Goal: Information Seeking & Learning: Learn about a topic

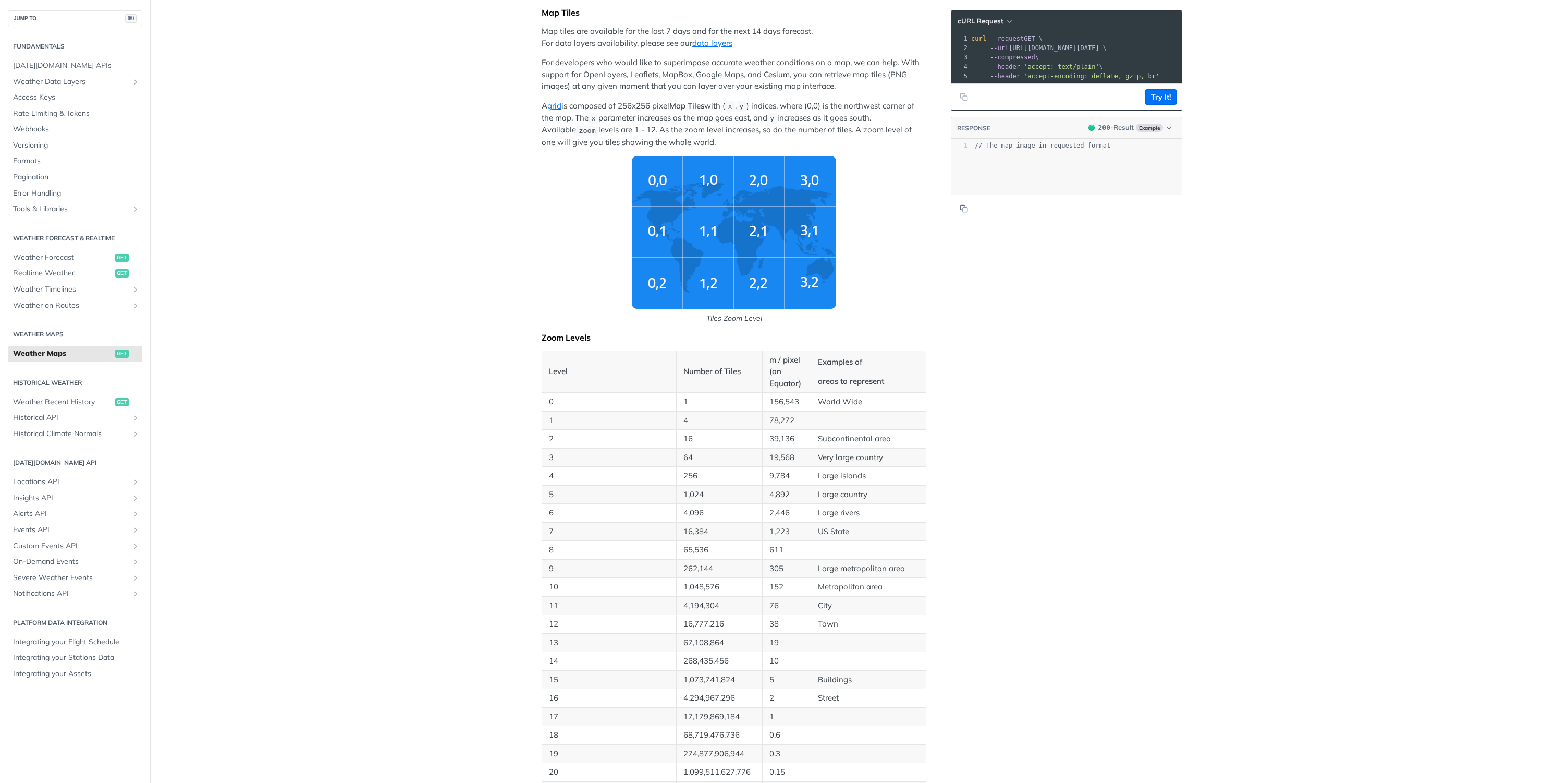
scroll to position [379, 0]
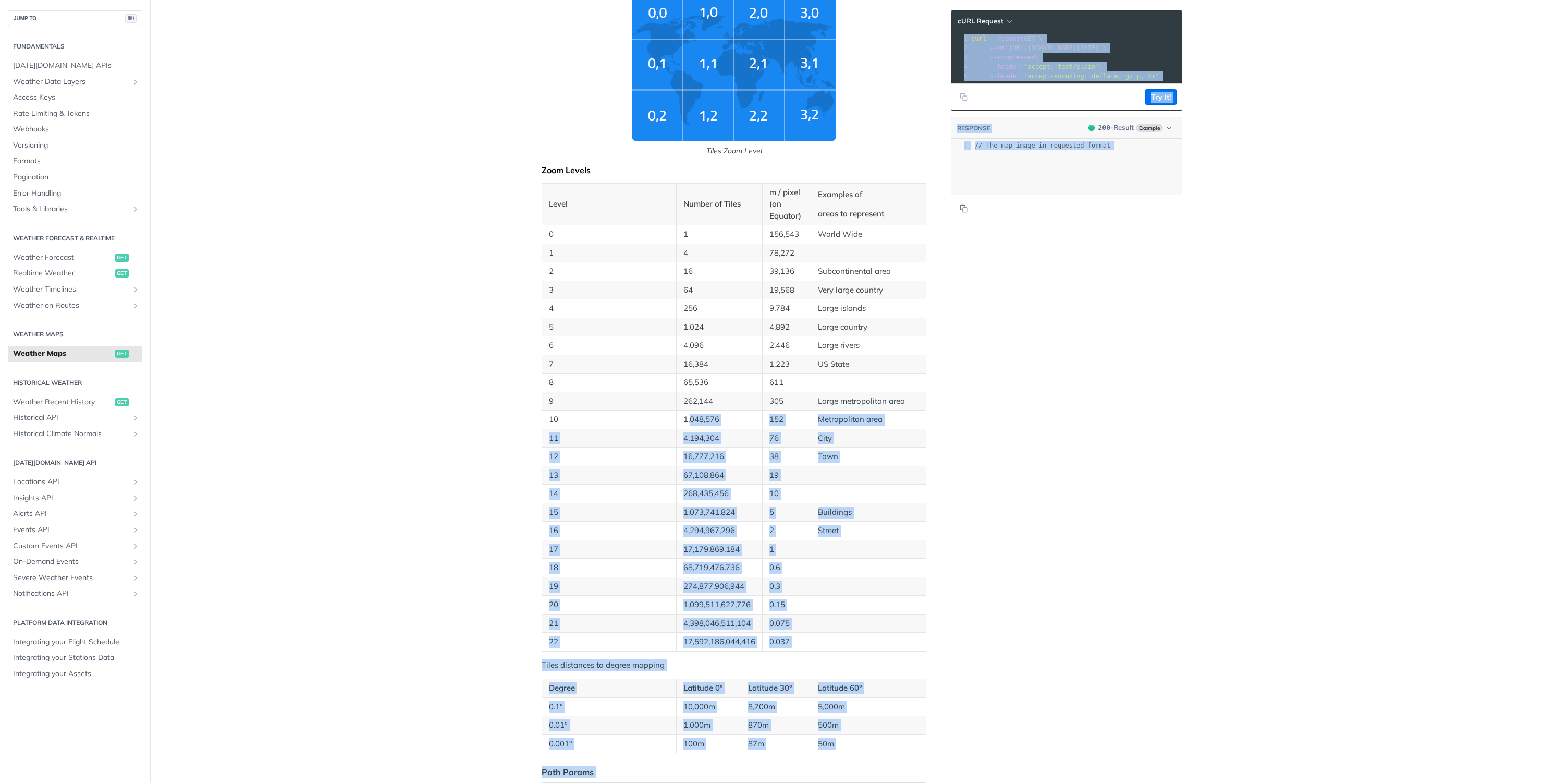
drag, startPoint x: 724, startPoint y: 417, endPoint x: 967, endPoint y: 416, distance: 243.0
click at [952, 416] on div "Weather Maps get https://api.tomorrow.io/v4 /map/tile/ {zoom} / {x} / {y} / {fi…" at bounding box center [859, 529] width 667 height 1706
click at [1017, 415] on div "Language Shell Node Ruby PHP Python Credentials Query Query Log in to use your …" at bounding box center [1067, 529] width 250 height 1706
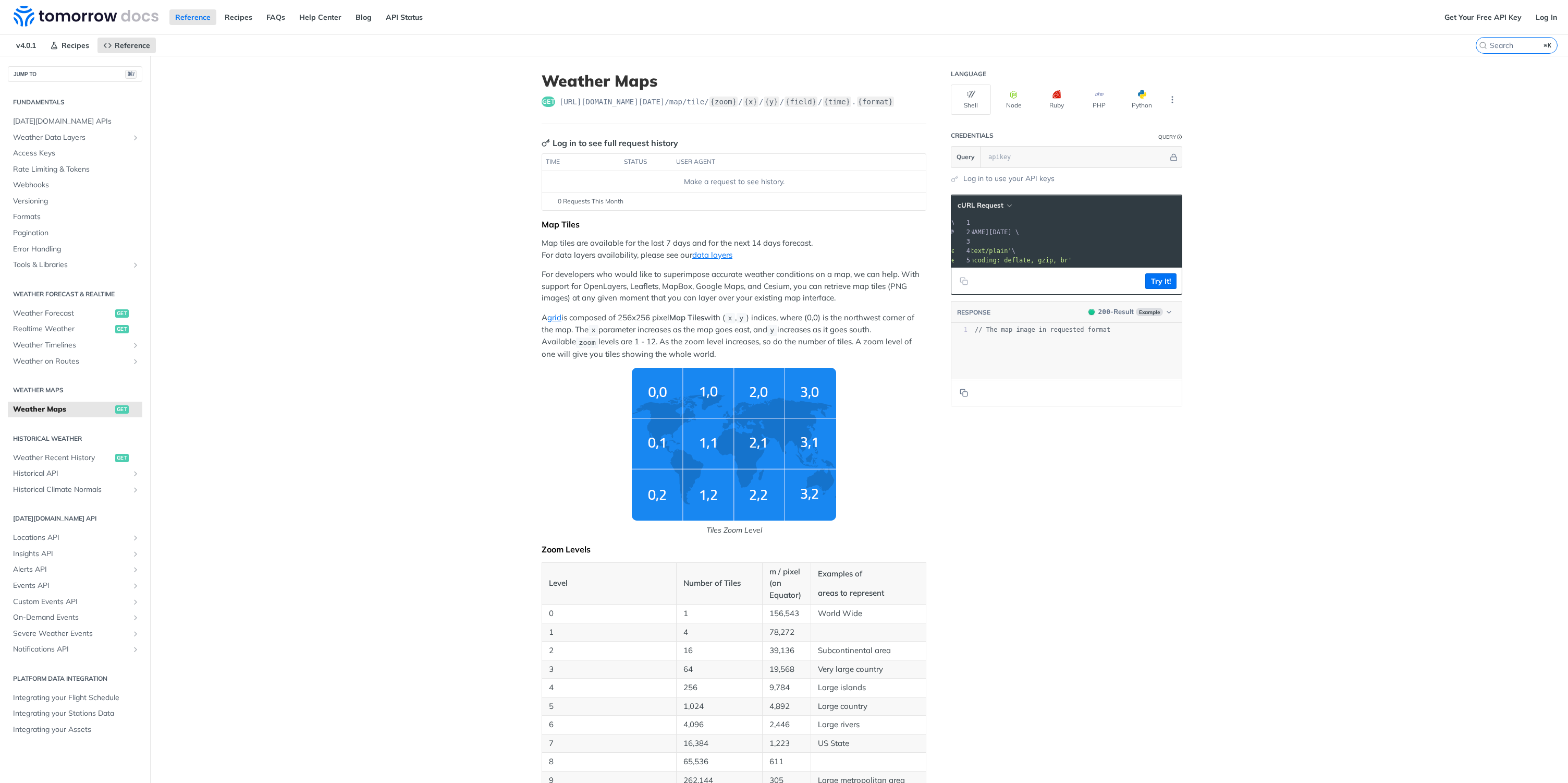
scroll to position [0, 0]
click at [1007, 105] on button "Node" at bounding box center [1013, 99] width 40 height 30
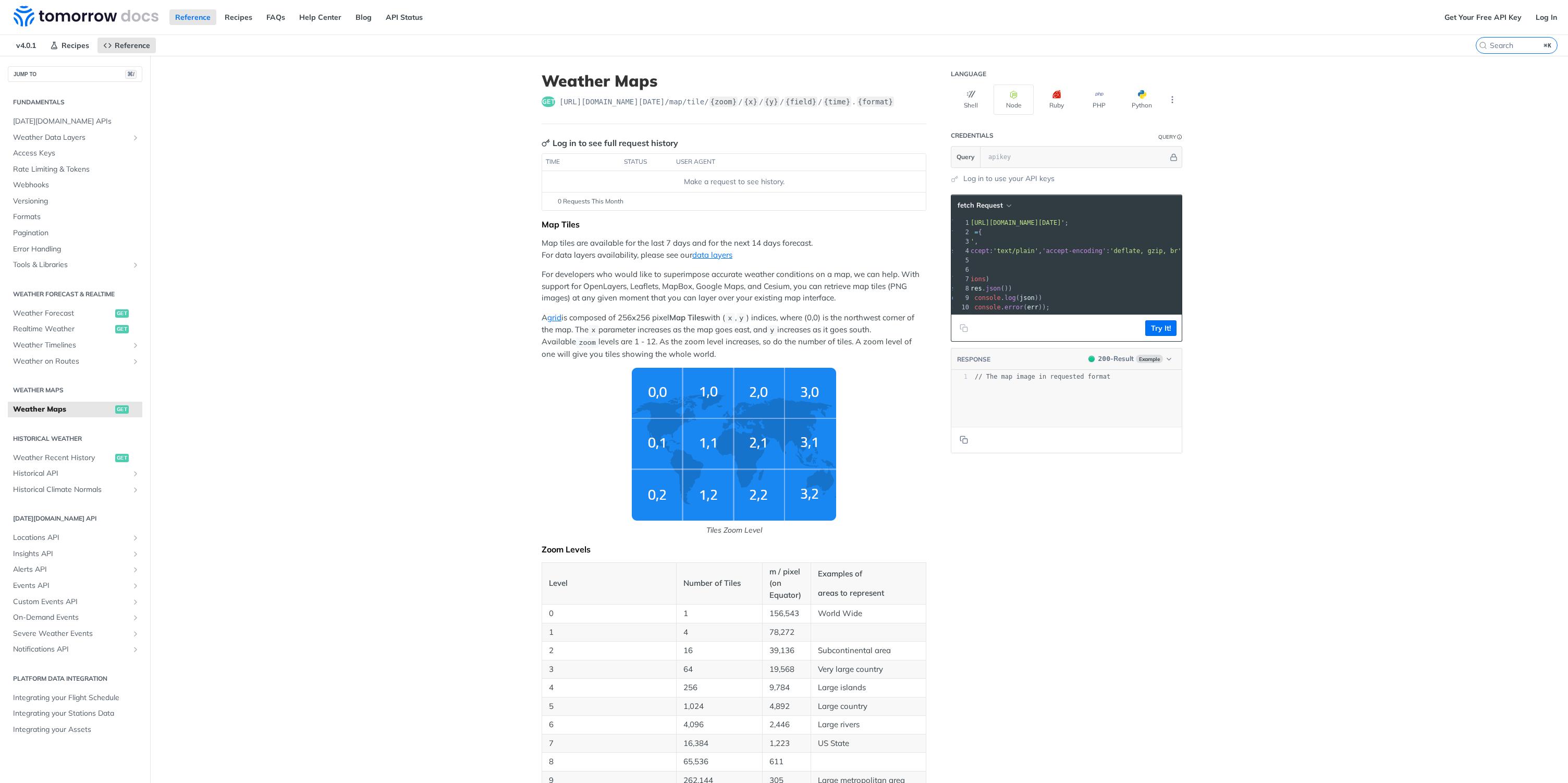
scroll to position [0, 51]
type textarea "// The"
drag, startPoint x: 997, startPoint y: 389, endPoint x: 1110, endPoint y: 375, distance: 113.9
click at [1110, 375] on div "RESPONSE 200 - Result Example // The xxxxxxxxxx 1 // The map image in requested…" at bounding box center [1066, 400] width 231 height 105
click at [1138, 381] on pre "// The map image in requested format" at bounding box center [1080, 377] width 217 height 9
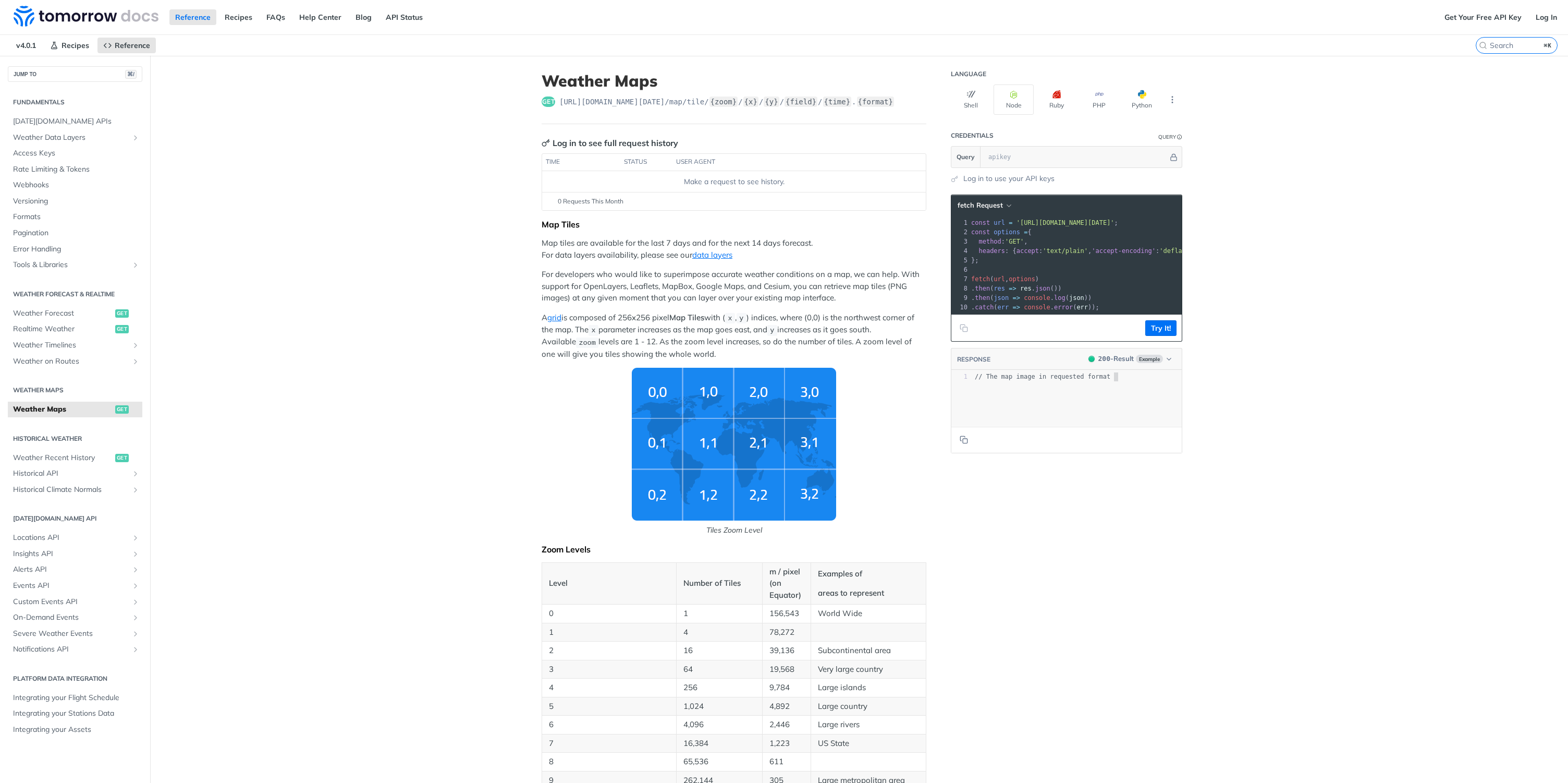
click at [1106, 270] on pre "​" at bounding box center [1135, 270] width 332 height 10
click at [1140, 277] on pre "fetch ( url , options )" at bounding box center [1135, 279] width 332 height 10
click at [1039, 161] on input "text" at bounding box center [1075, 157] width 185 height 21
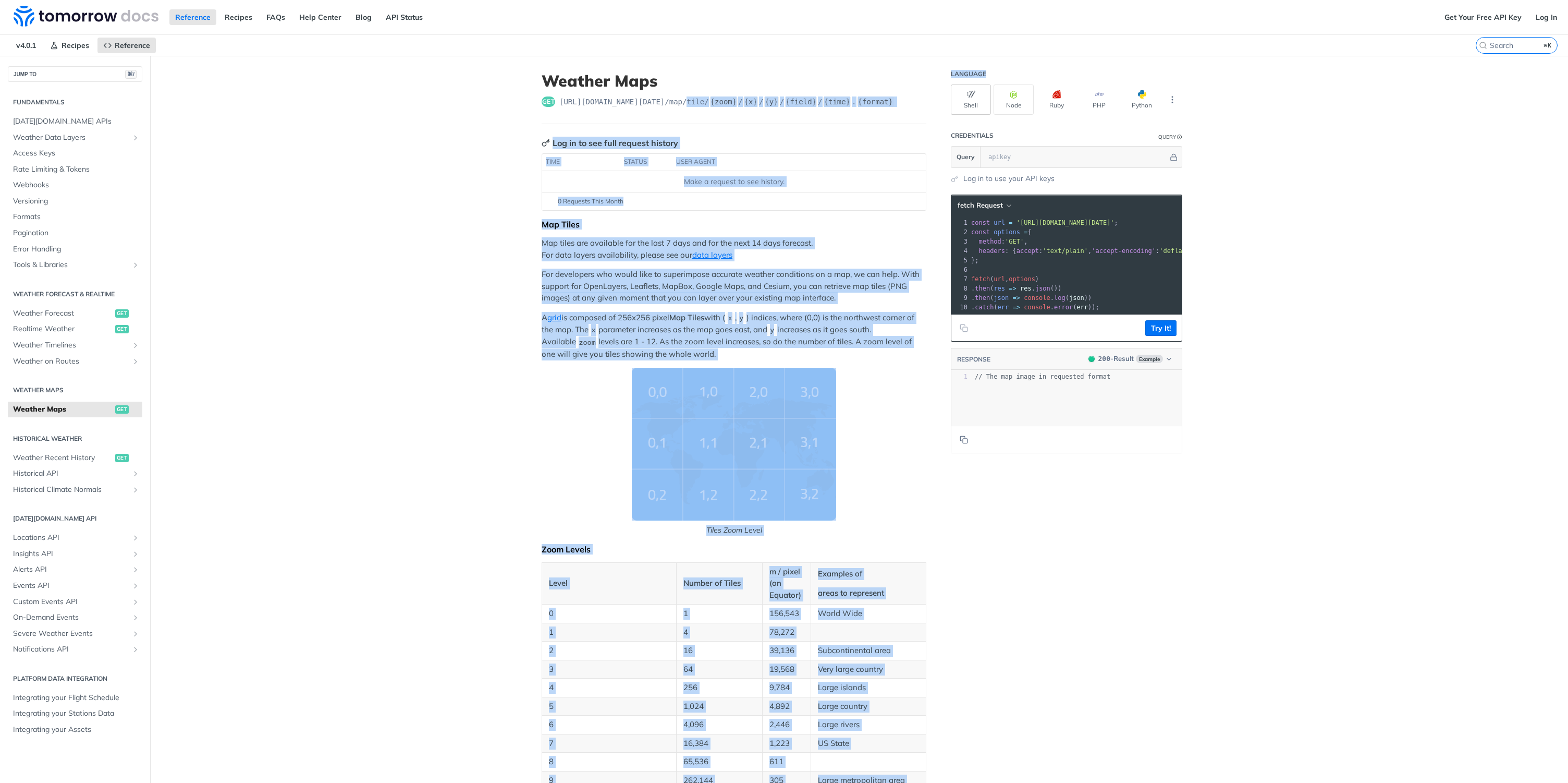
drag, startPoint x: 692, startPoint y: 103, endPoint x: 986, endPoint y: 95, distance: 294.1
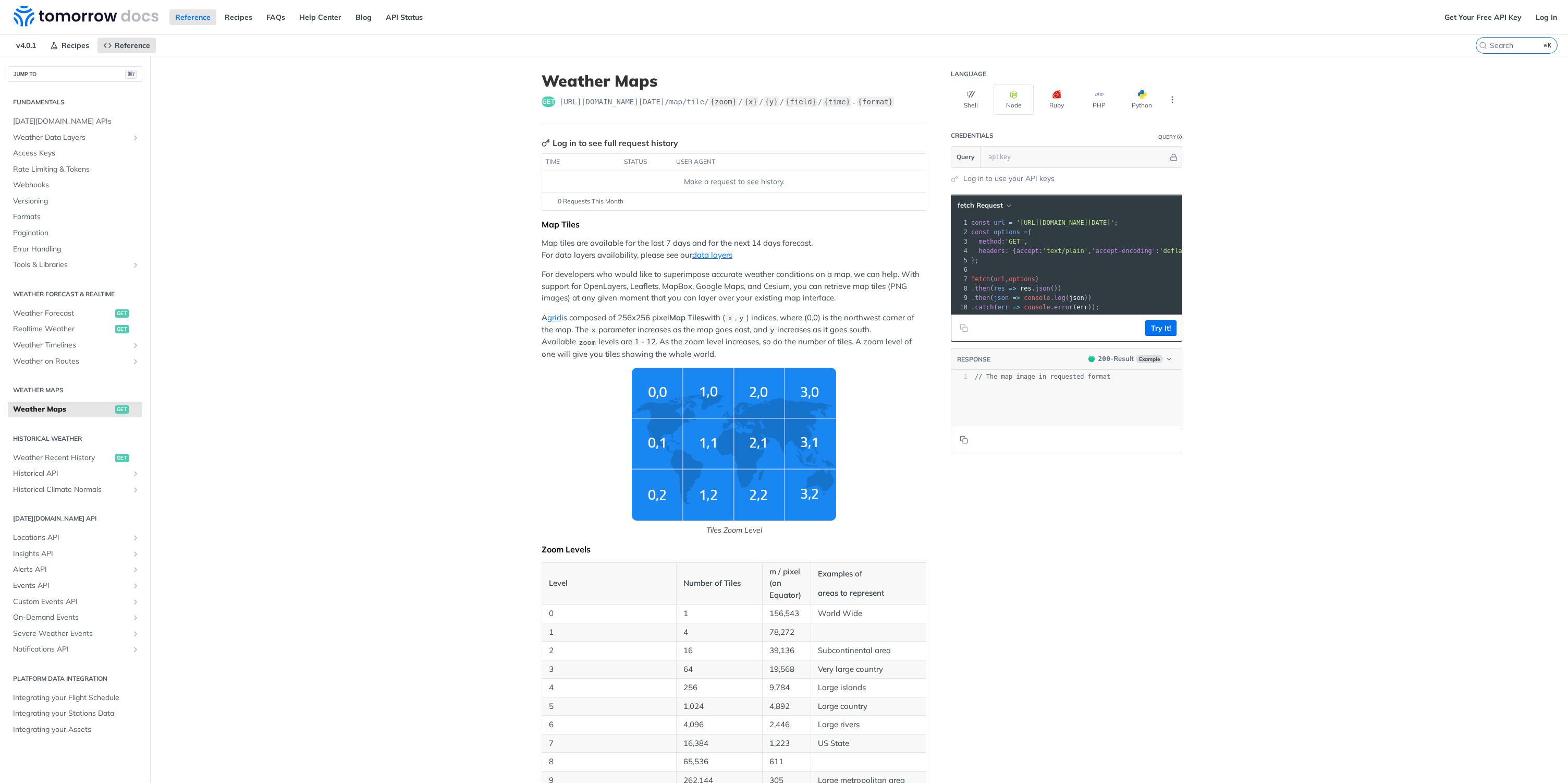
click at [650, 282] on p "For developers who would like to superimpose accurate weather conditions on a m…" at bounding box center [733, 285] width 385 height 35
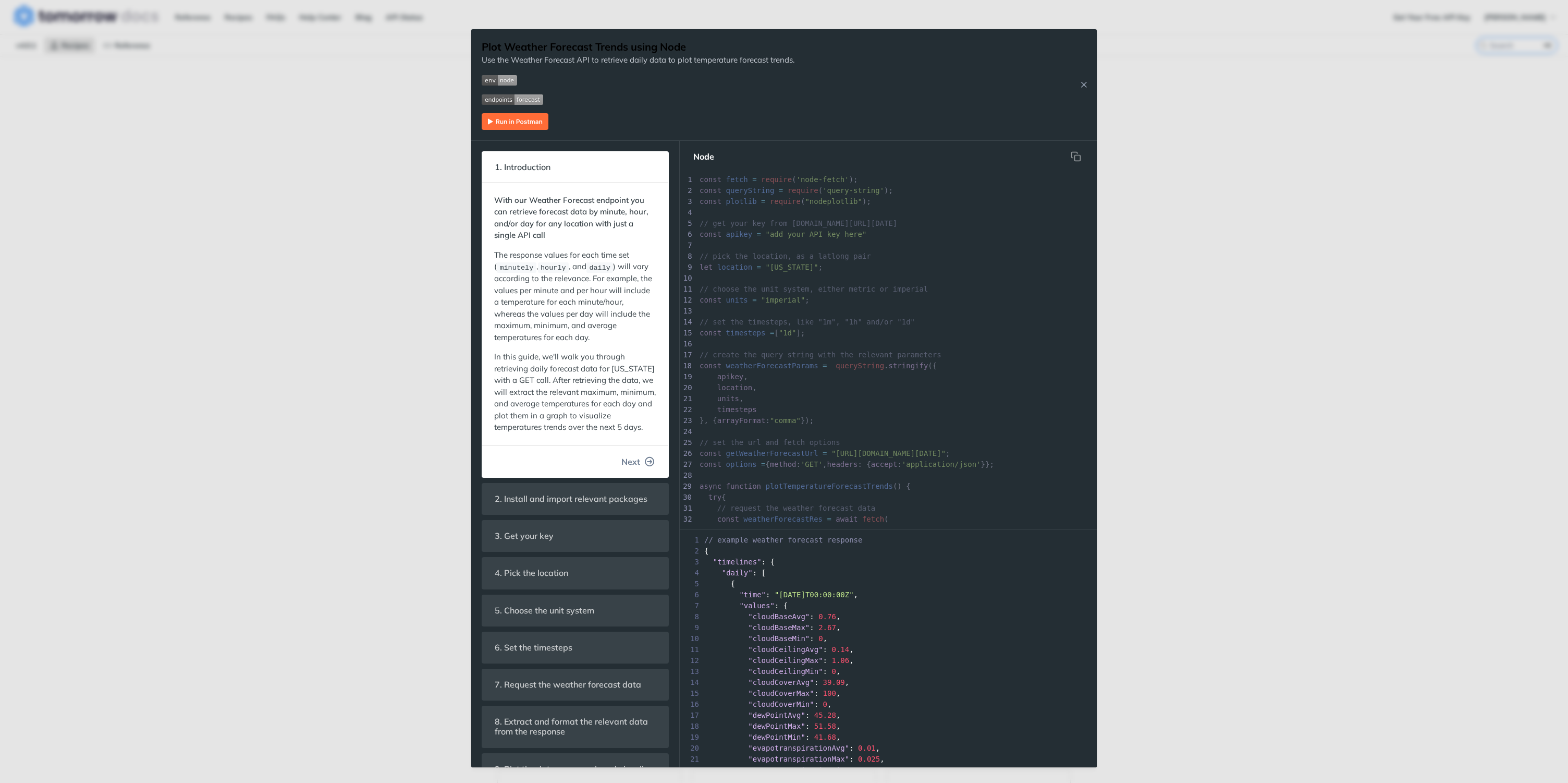
click at [627, 468] on span "Next" at bounding box center [630, 461] width 19 height 13
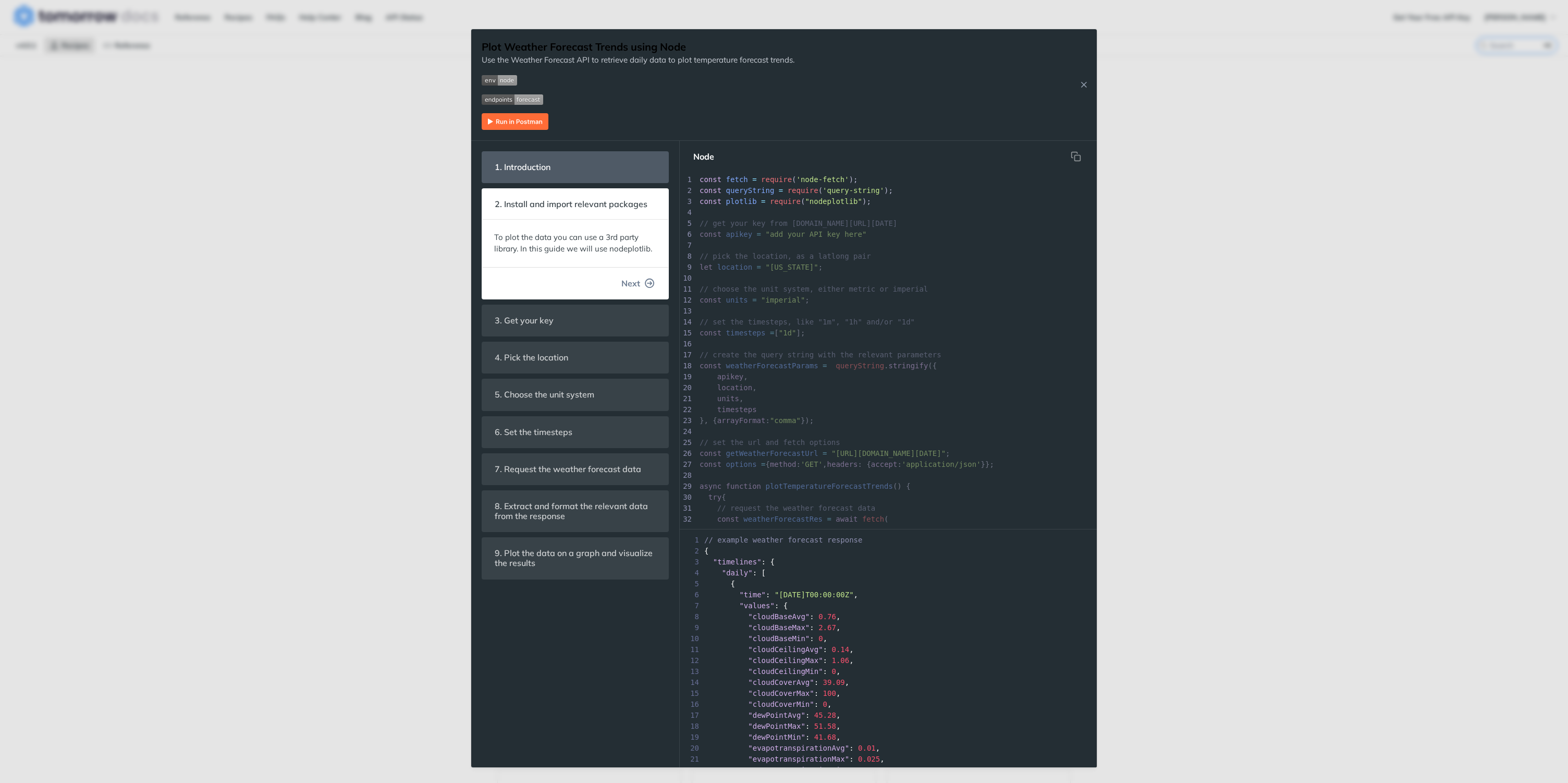
click at [640, 285] on button "Next" at bounding box center [638, 283] width 50 height 21
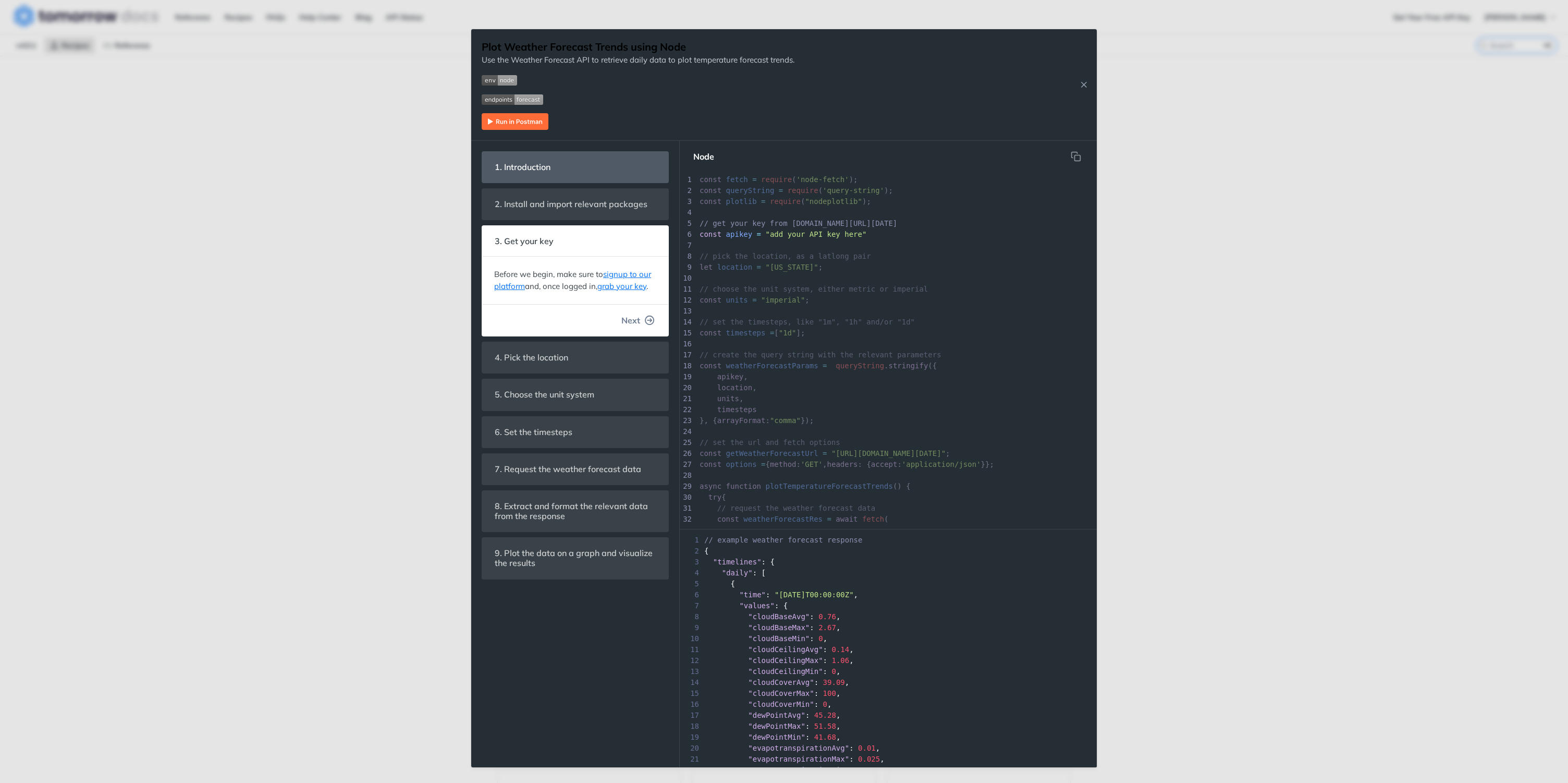
click at [644, 327] on button "Next" at bounding box center [638, 321] width 50 height 21
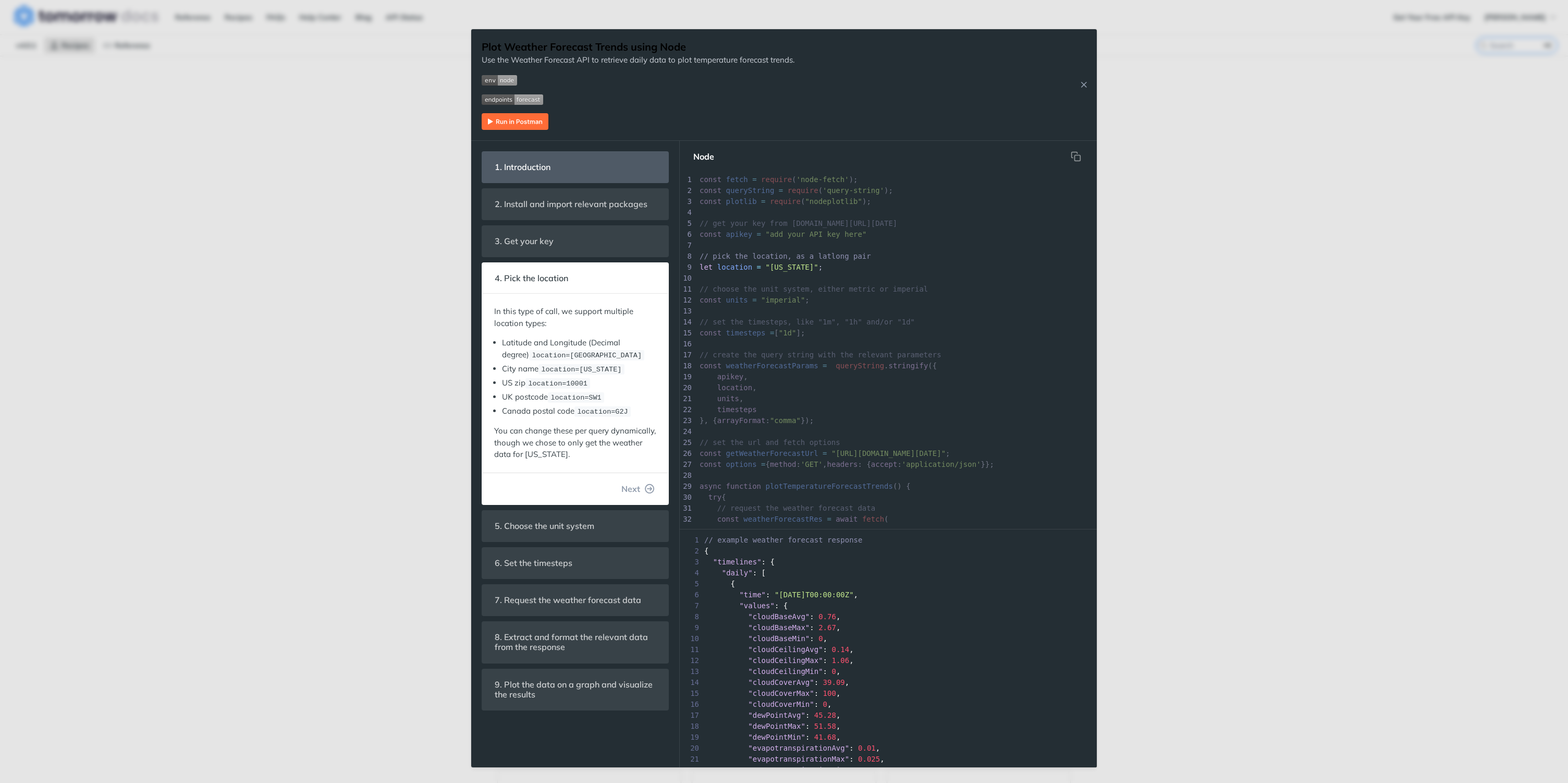
scroll to position [18, 0]
click at [1285, 273] on div "Jump to Content Reference Recipes FAQs Help Center Blog API Status Recipes Refe…" at bounding box center [784, 392] width 1568 height 783
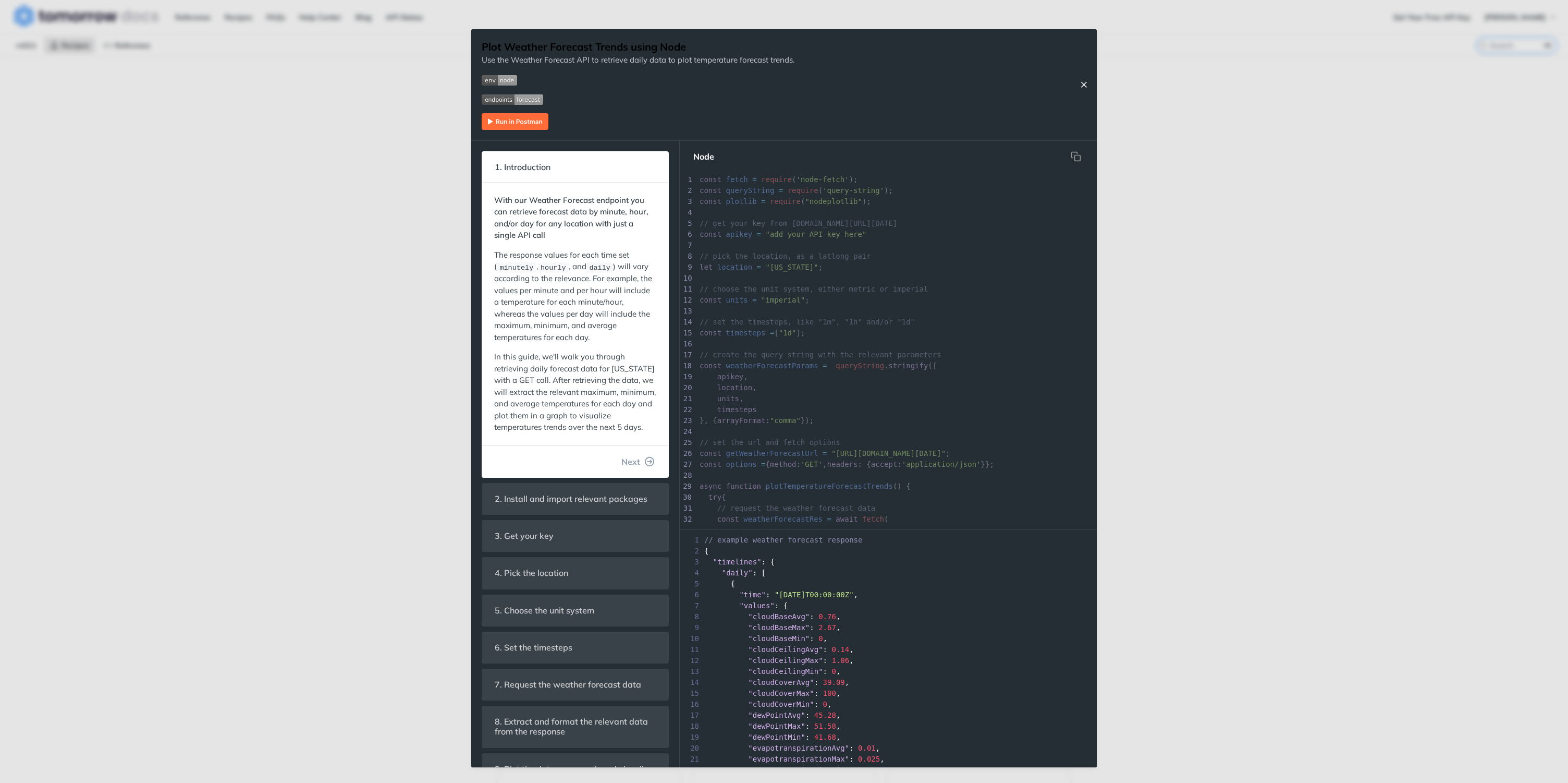
click at [1083, 84] on icon "Close Recipe" at bounding box center [1083, 84] width 10 height 10
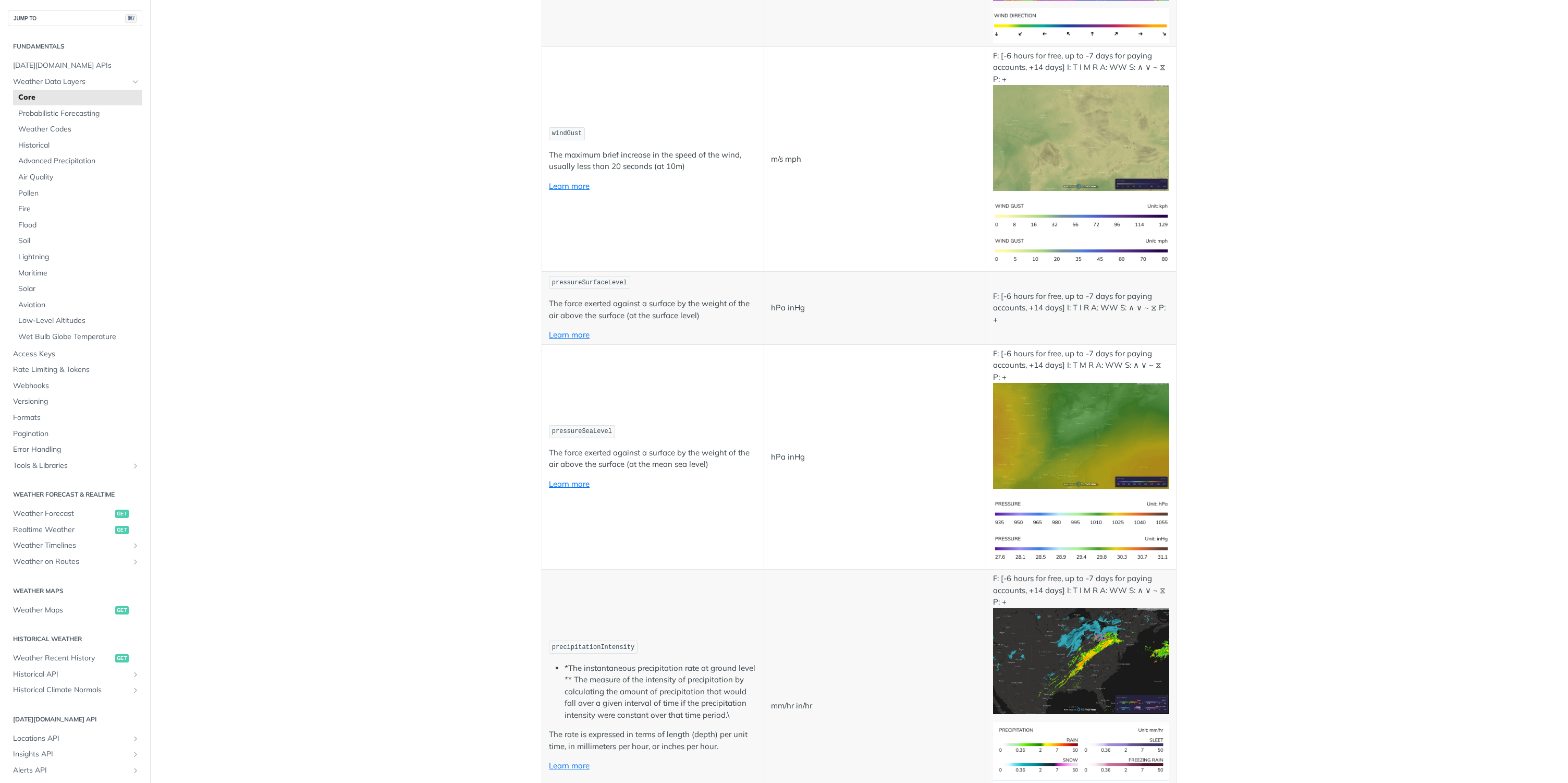
scroll to position [1500, 0]
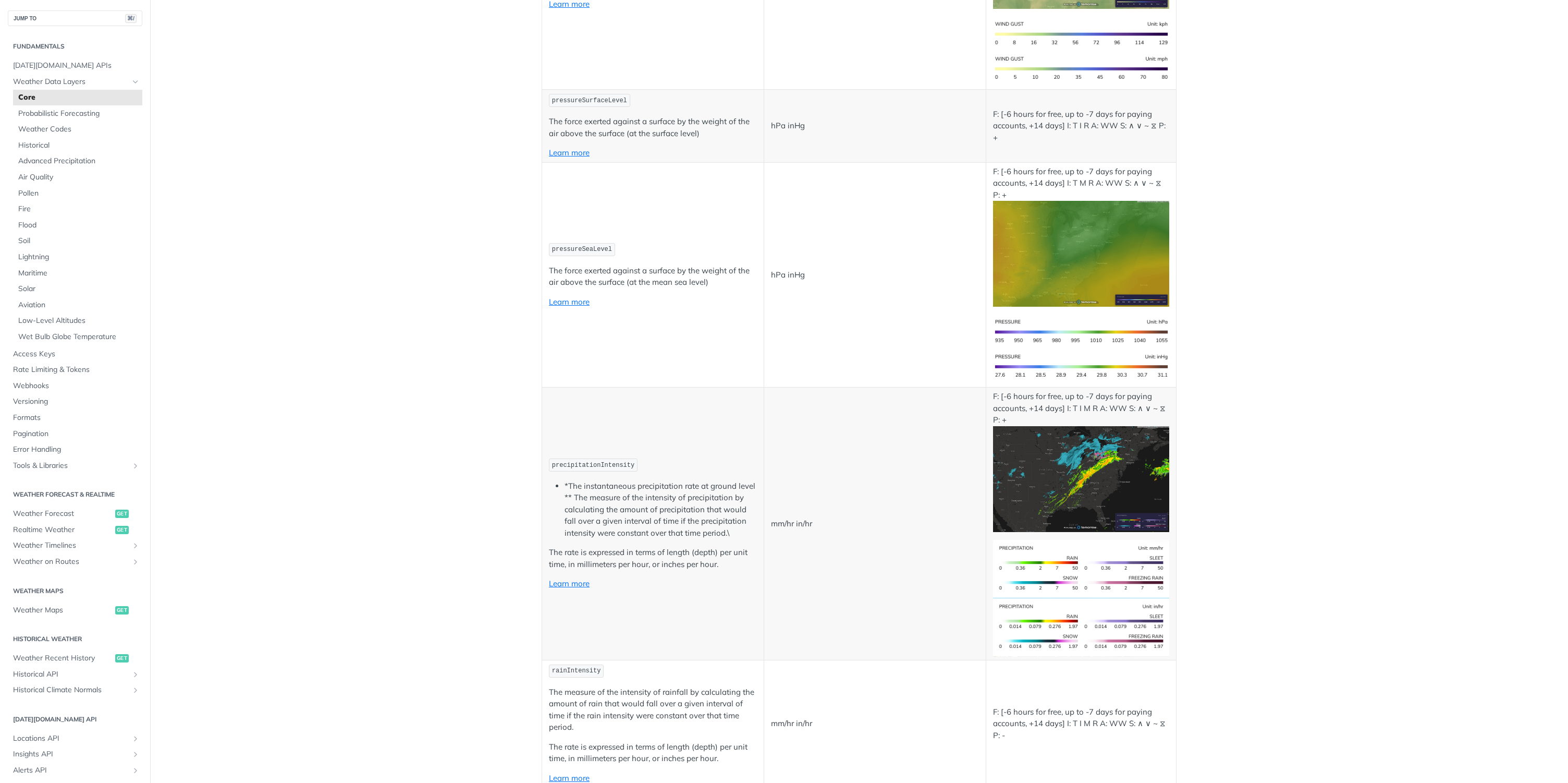
click at [1048, 488] on img "Expand image" at bounding box center [1081, 479] width 176 height 106
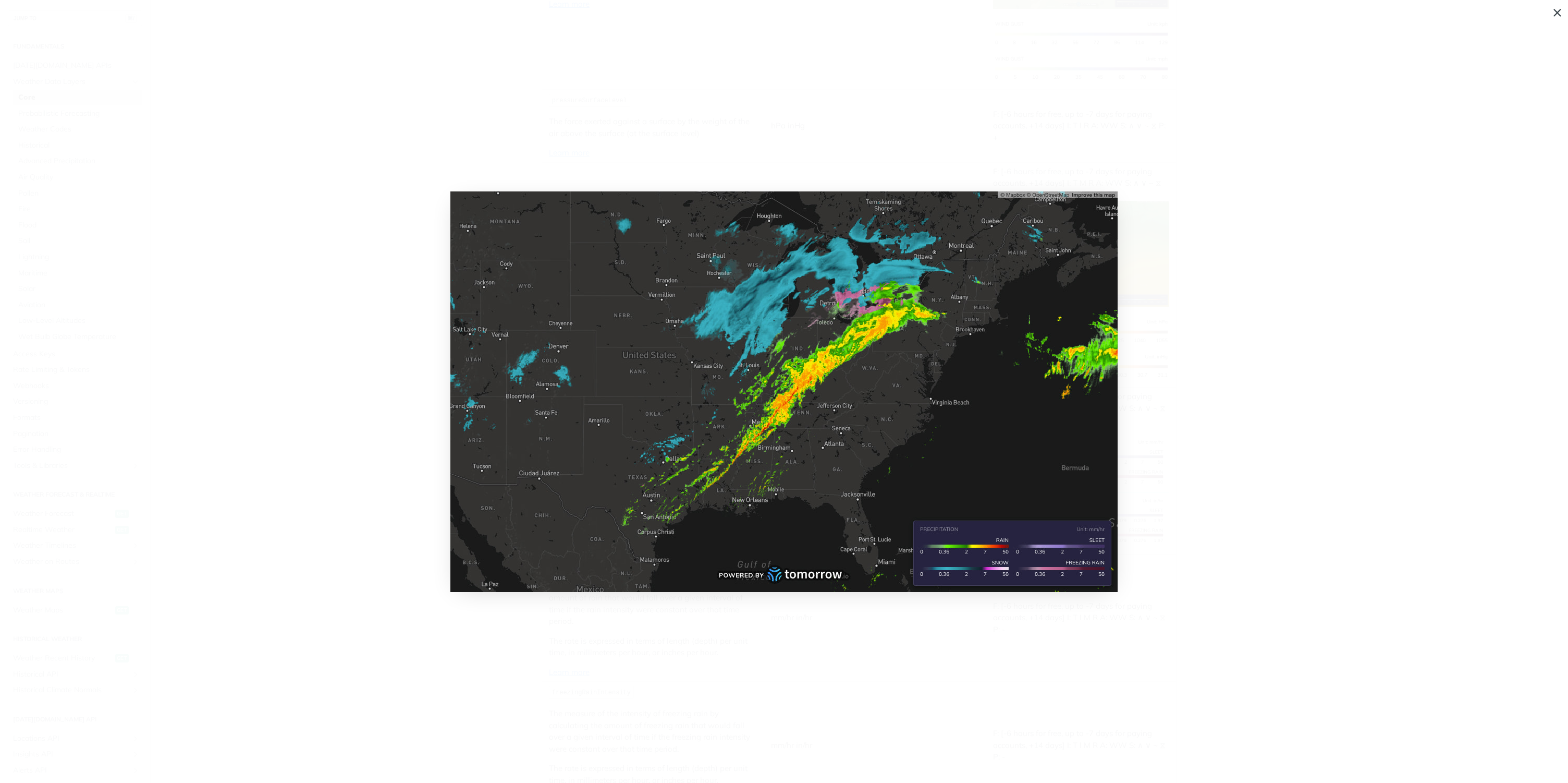
click at [822, 379] on img "Collapse image" at bounding box center [783, 392] width 667 height 400
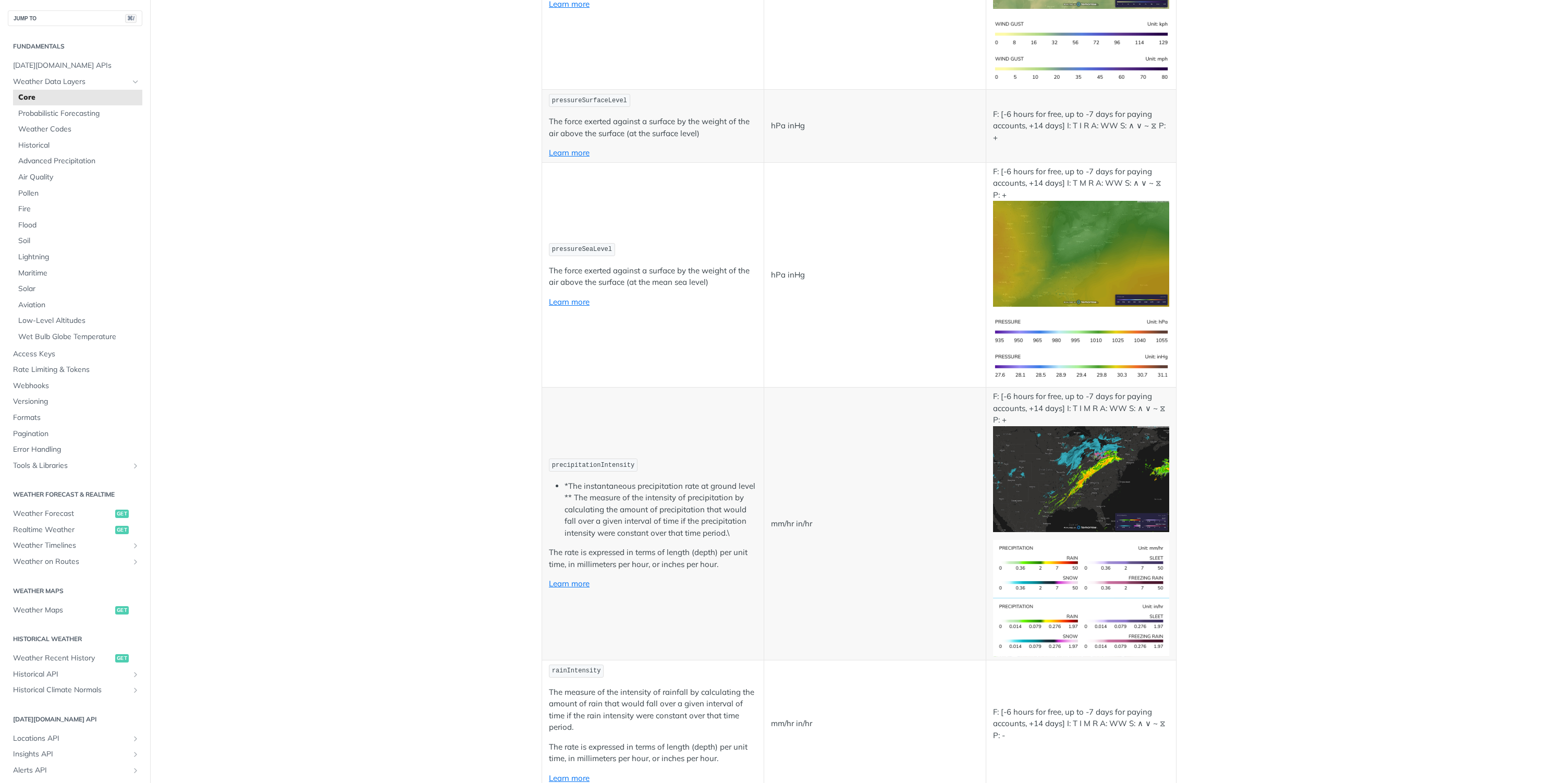
scroll to position [1705, 0]
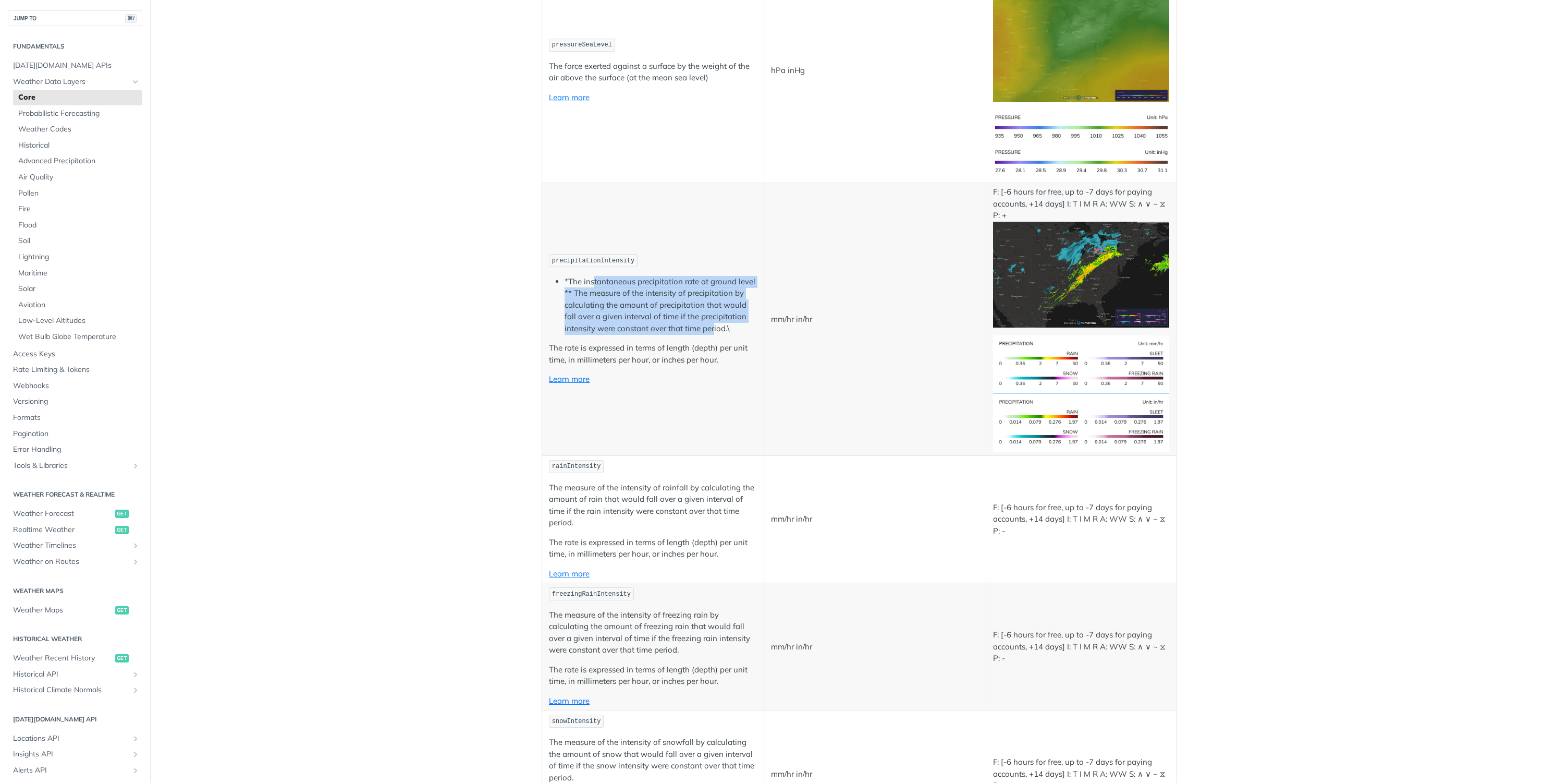
drag, startPoint x: 594, startPoint y: 279, endPoint x: 710, endPoint y: 326, distance: 125.2
click at [710, 326] on li "*The instantaneous precipitation rate at ground level ** The measure of the int…" at bounding box center [661, 305] width 193 height 59
click at [629, 354] on p "The rate is expressed in terms of length (depth) per unit time, in millimeters …" at bounding box center [653, 353] width 208 height 23
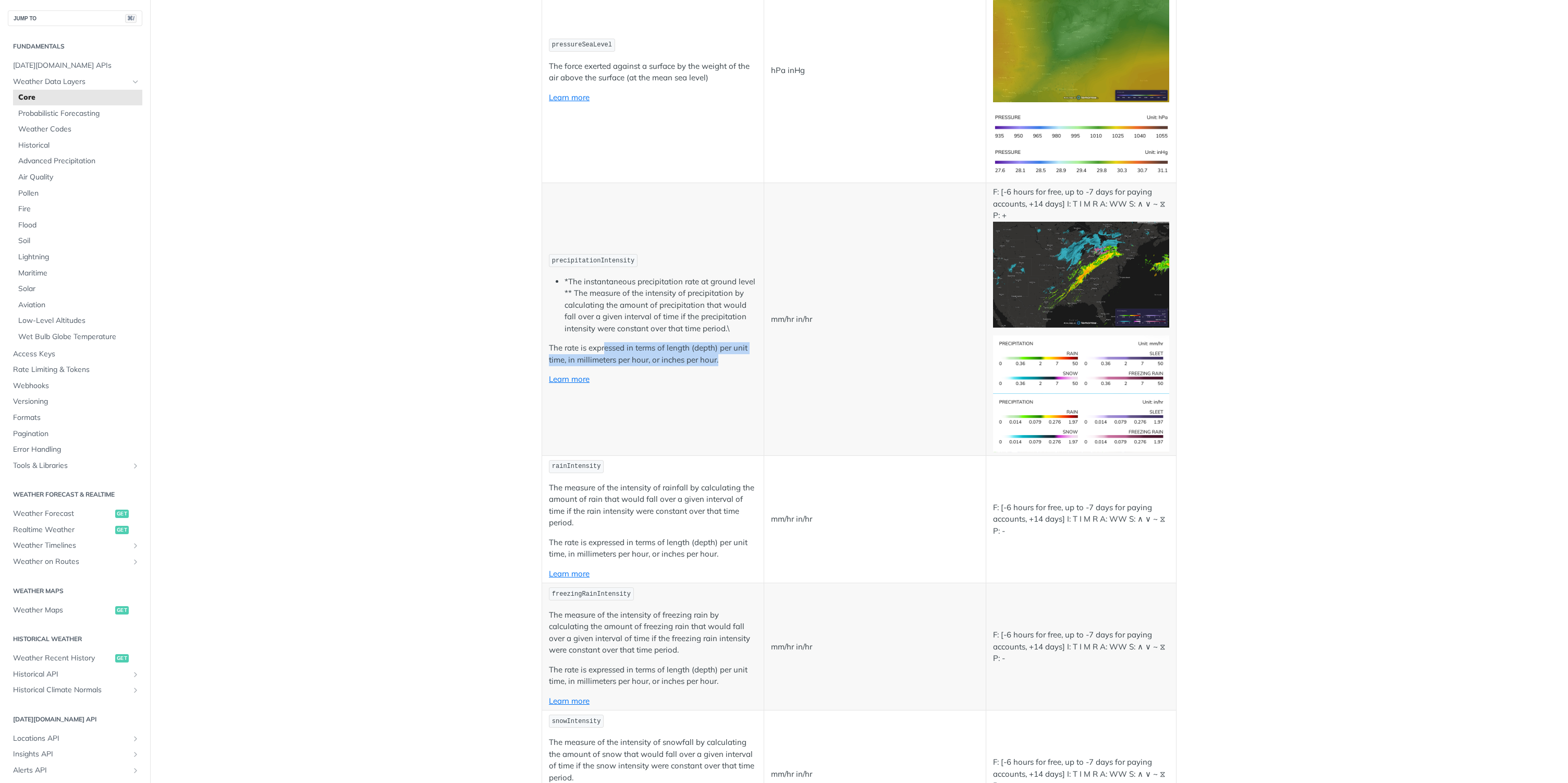
drag, startPoint x: 602, startPoint y: 350, endPoint x: 718, endPoint y: 358, distance: 116.3
click at [718, 358] on p "The rate is expressed in terms of length (depth) per unit time, in millimeters …" at bounding box center [653, 353] width 208 height 23
click at [719, 357] on p "The rate is expressed in terms of length (depth) per unit time, in millimeters …" at bounding box center [653, 353] width 208 height 23
click at [565, 380] on link "Learn more" at bounding box center [569, 378] width 40 height 10
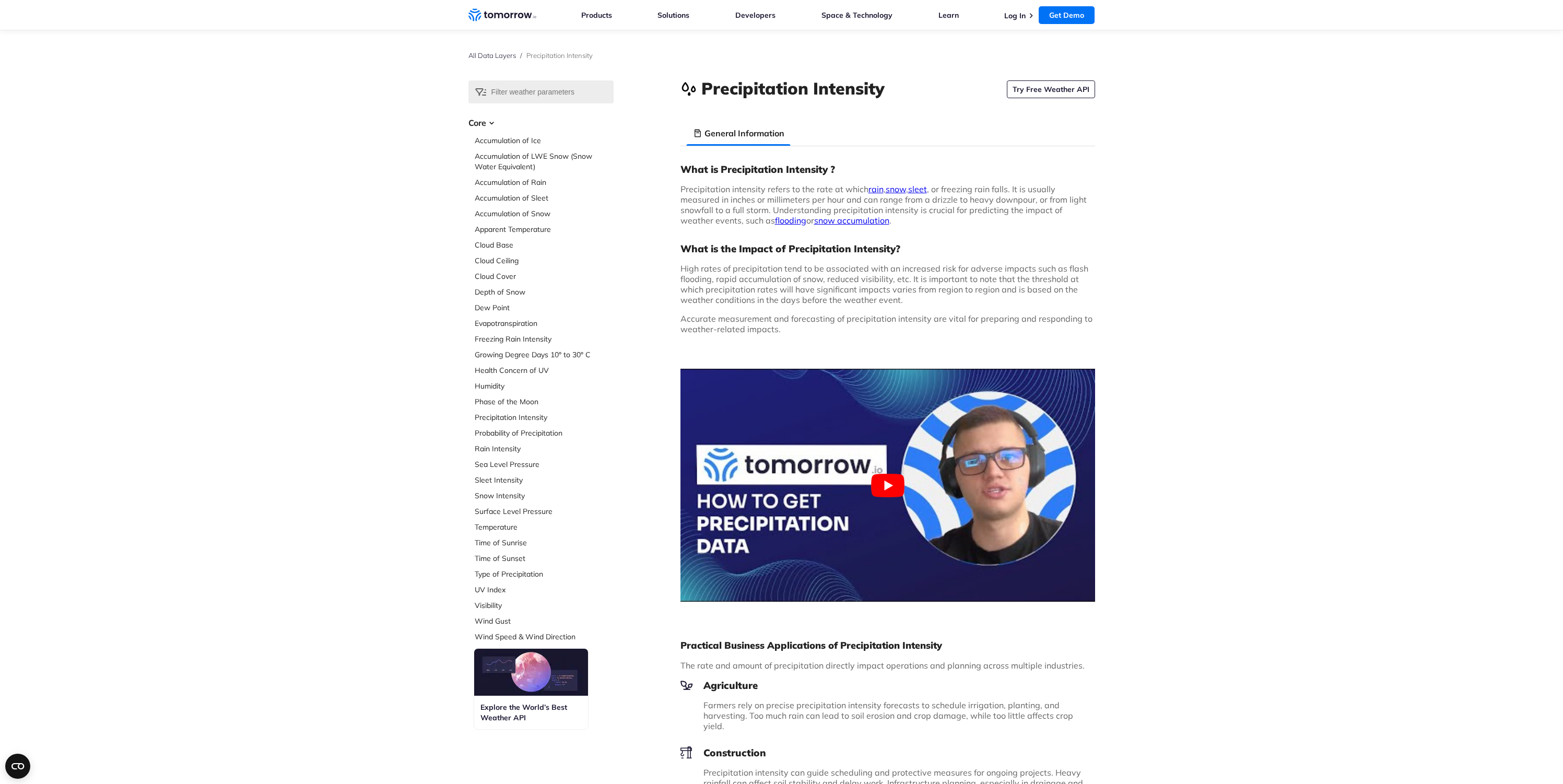
click at [938, 250] on h3 "What is the Impact of Precipitation Intensity?" at bounding box center [888, 248] width 415 height 13
